Goal: Task Accomplishment & Management: Manage account settings

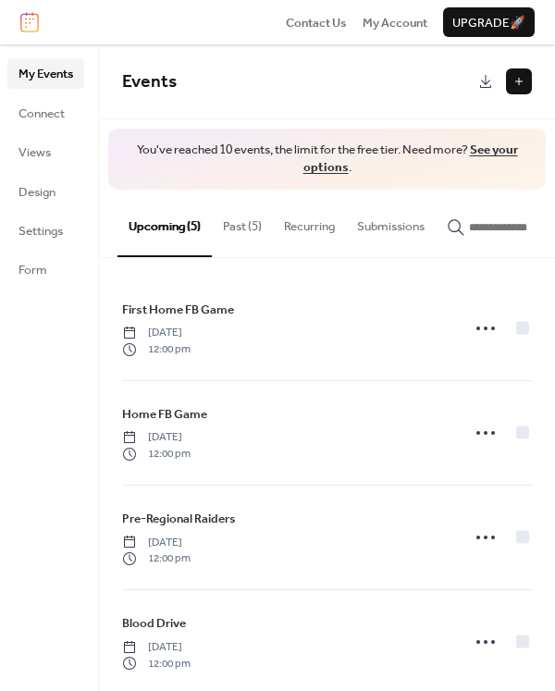
click at [251, 231] on button "Past (5)" at bounding box center [242, 222] width 61 height 65
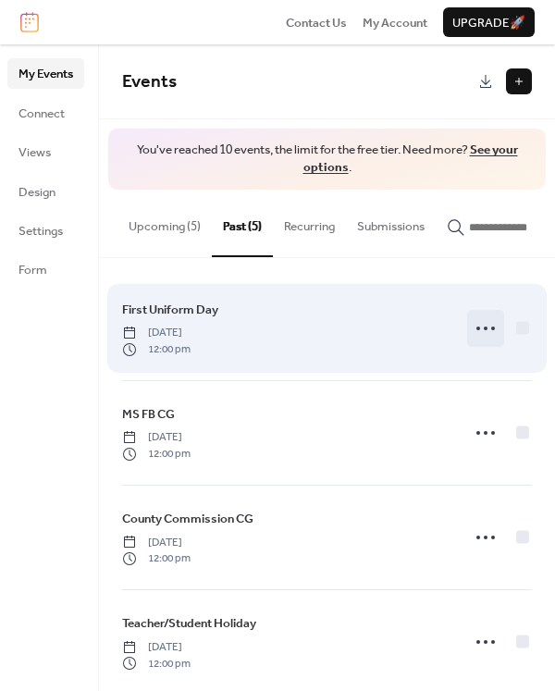
click at [481, 338] on icon at bounding box center [486, 328] width 30 height 30
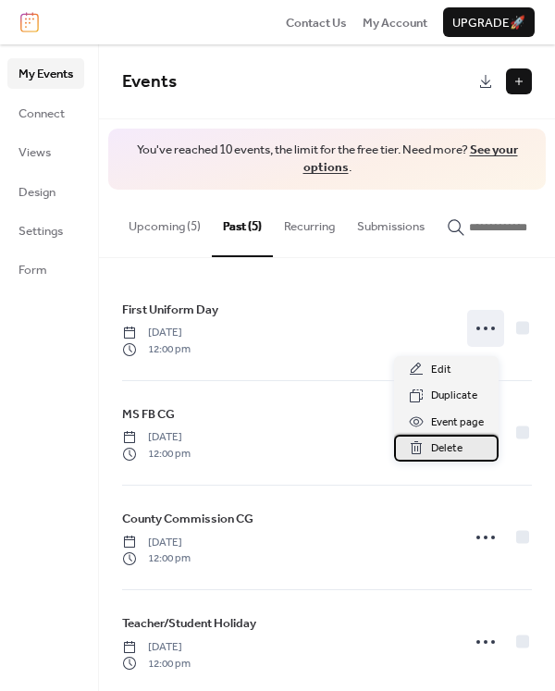
click at [434, 445] on span "Delete" at bounding box center [446, 448] width 31 height 18
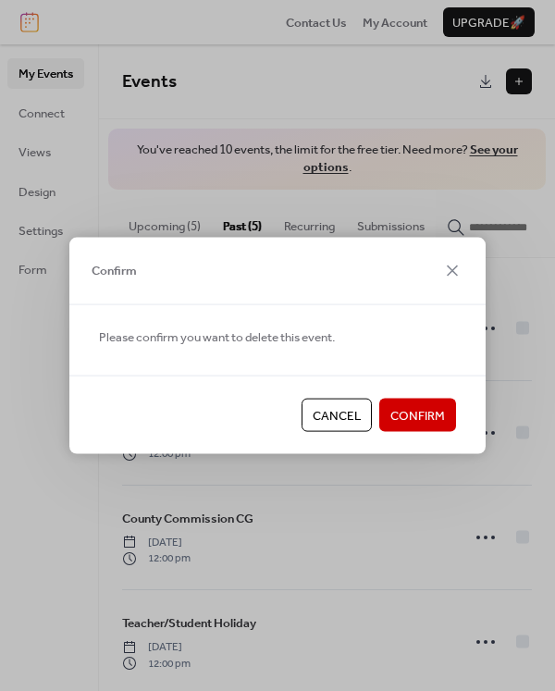
click at [435, 415] on span "Confirm" at bounding box center [417, 416] width 55 height 18
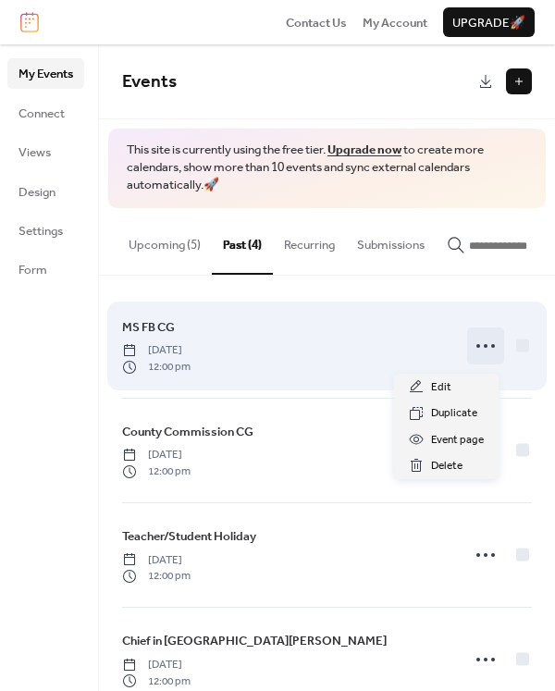
click at [483, 343] on icon at bounding box center [486, 346] width 30 height 30
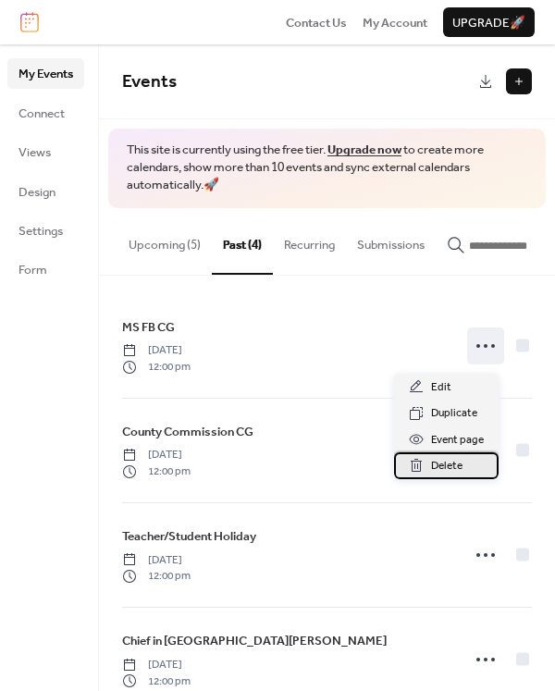
click at [461, 466] on span "Delete" at bounding box center [446, 466] width 31 height 18
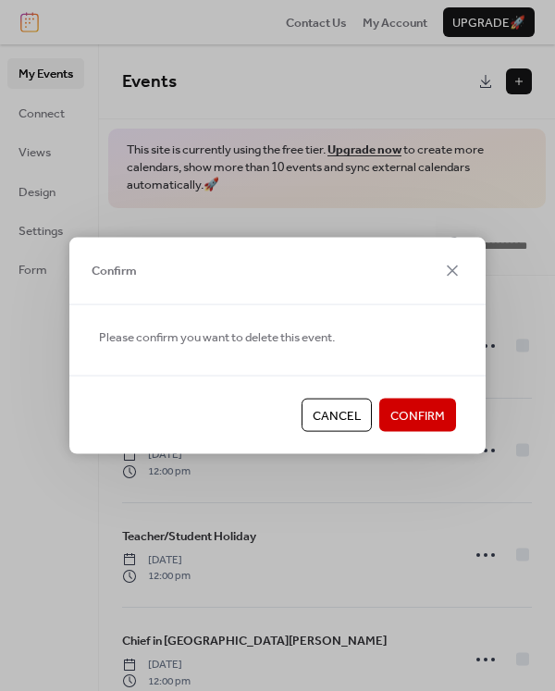
click at [440, 416] on span "Confirm" at bounding box center [417, 416] width 55 height 18
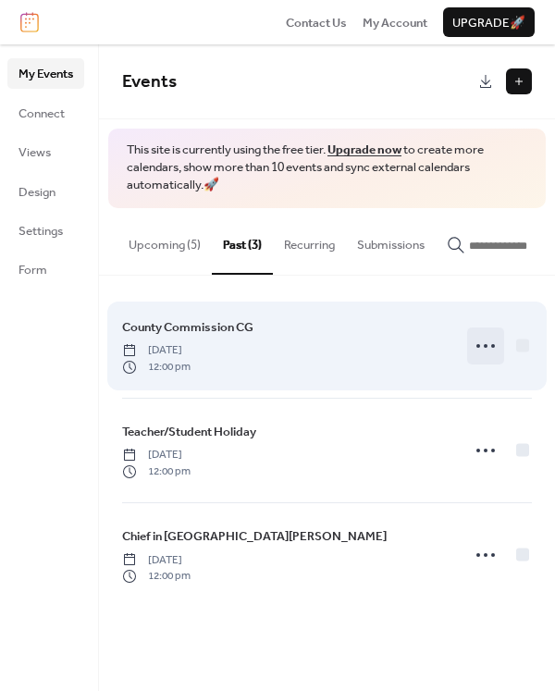
click at [478, 359] on icon at bounding box center [486, 346] width 30 height 30
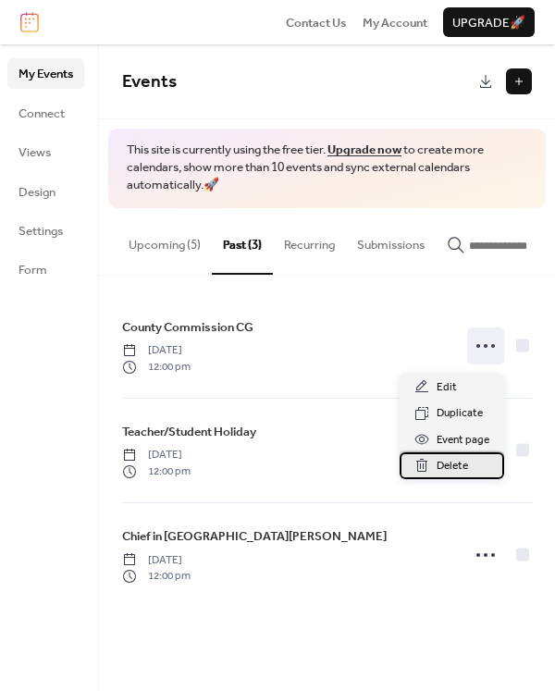
click at [463, 462] on span "Delete" at bounding box center [451, 466] width 31 height 18
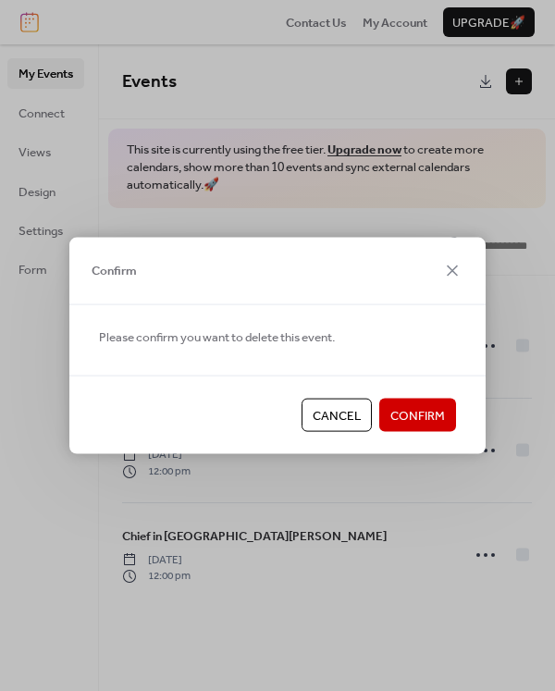
click at [431, 425] on span "Confirm" at bounding box center [417, 416] width 55 height 18
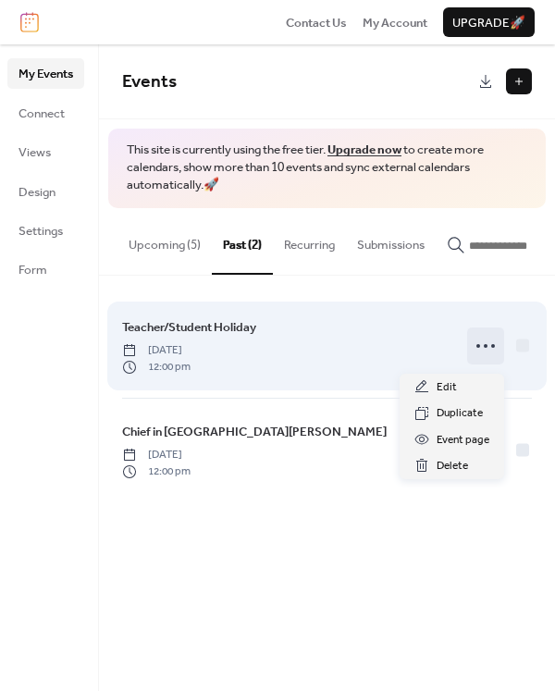
click at [489, 360] on icon at bounding box center [486, 346] width 30 height 30
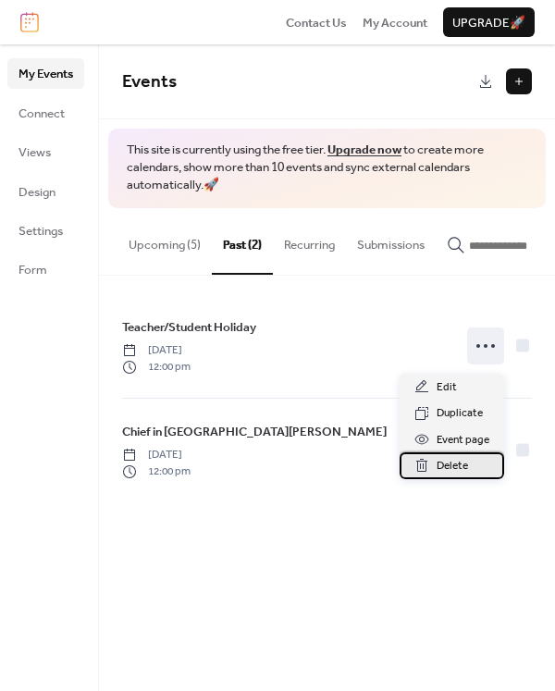
click at [465, 464] on span "Delete" at bounding box center [451, 466] width 31 height 18
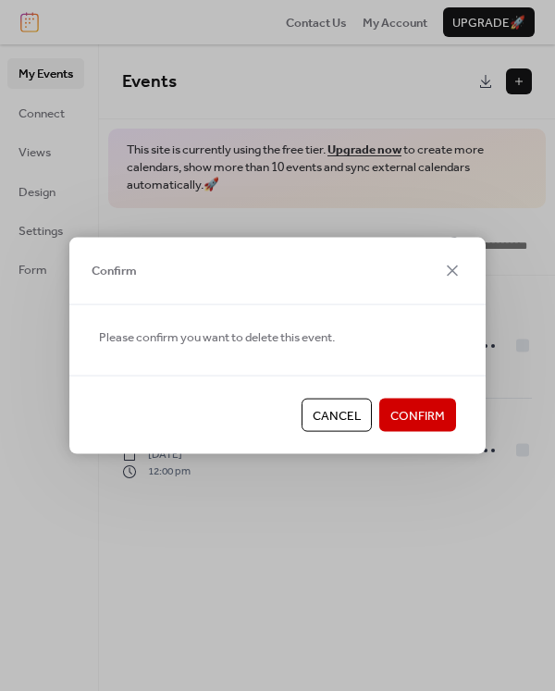
click at [417, 419] on span "Confirm" at bounding box center [417, 416] width 55 height 18
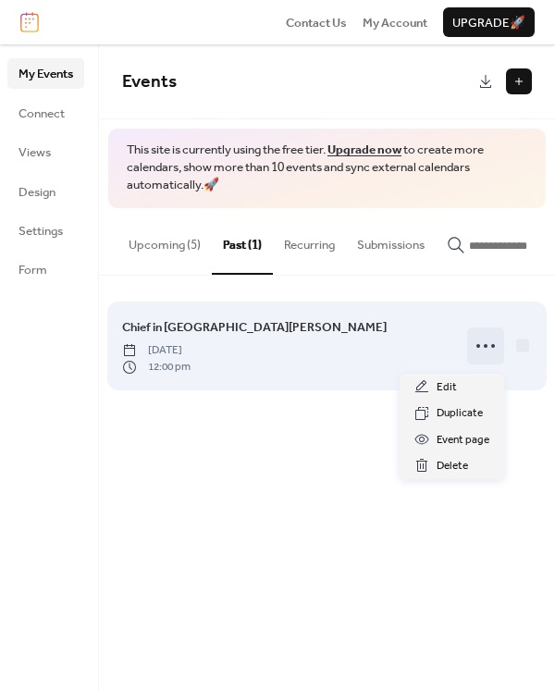
click at [484, 359] on icon at bounding box center [486, 346] width 30 height 30
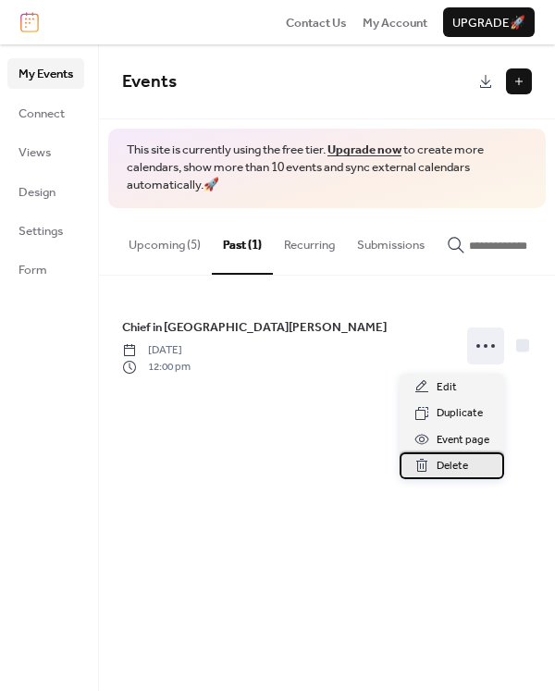
click at [456, 463] on span "Delete" at bounding box center [451, 466] width 31 height 18
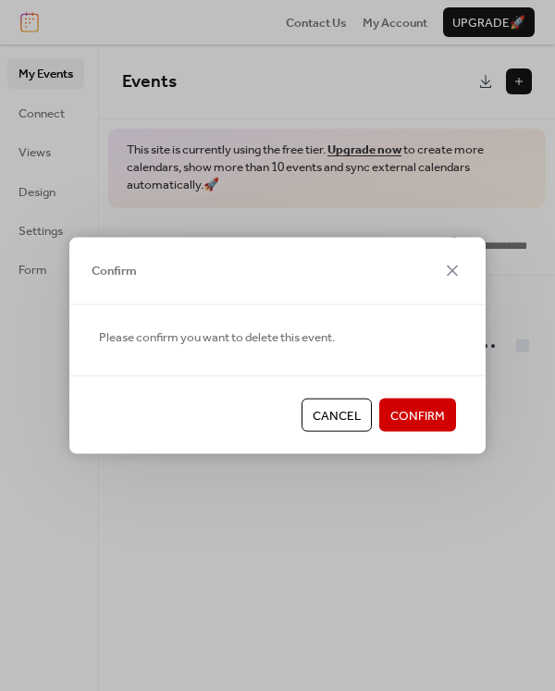
click at [448, 412] on button "Confirm" at bounding box center [417, 414] width 77 height 33
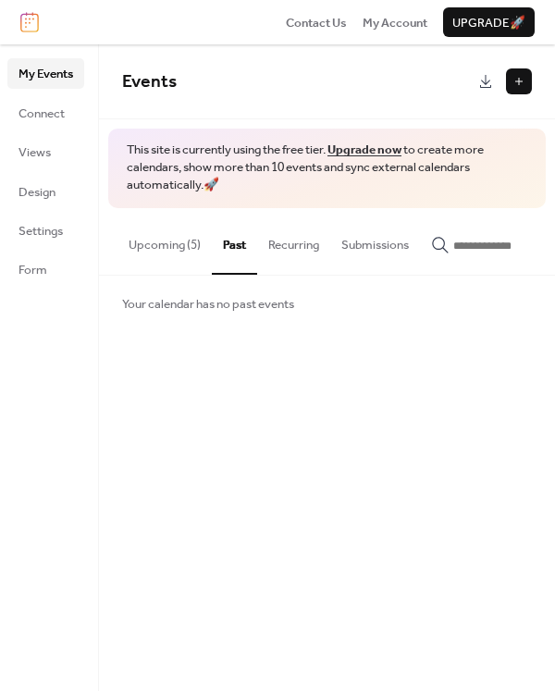
click at [166, 248] on button "Upcoming (5)" at bounding box center [164, 240] width 94 height 65
